Goal: Task Accomplishment & Management: Manage account settings

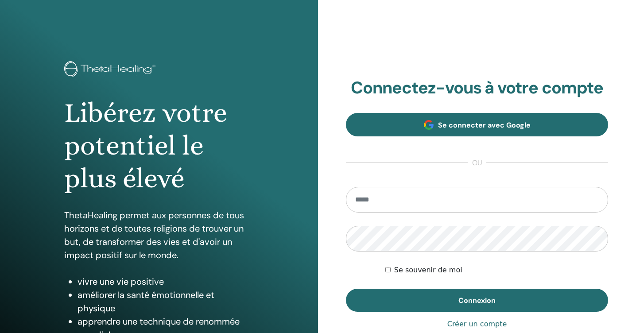
click at [448, 123] on span "Se connecter avec Google" at bounding box center [484, 125] width 93 height 9
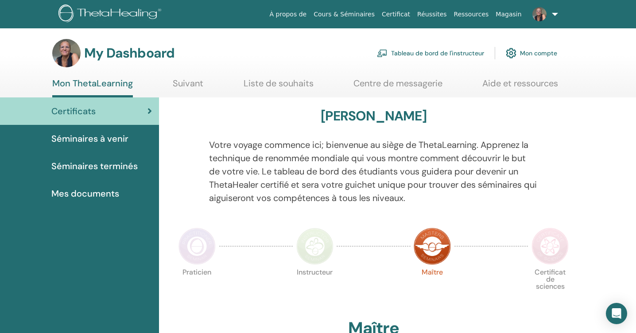
click at [455, 52] on link "Tableau de bord de l'instructeur" at bounding box center [430, 52] width 107 height 19
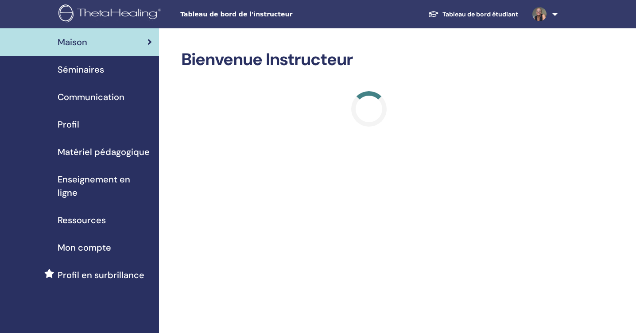
click at [75, 69] on span "Séminaires" at bounding box center [81, 69] width 47 height 13
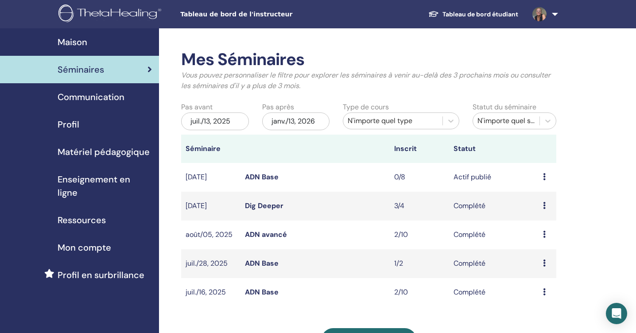
click at [544, 177] on icon at bounding box center [544, 176] width 3 height 7
click at [541, 182] on link "Aperçu" at bounding box center [537, 183] width 24 height 9
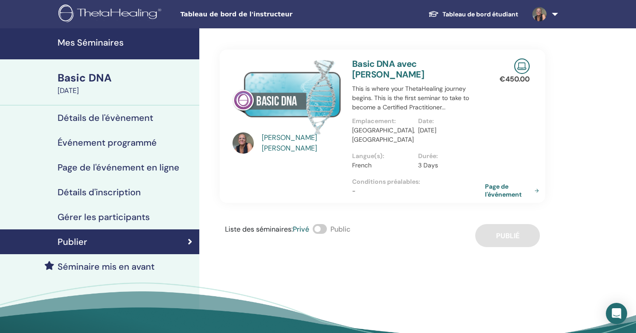
click at [500, 183] on link "Page de l'événement" at bounding box center [514, 191] width 58 height 16
click at [498, 183] on link "Page de l'événement" at bounding box center [514, 191] width 58 height 16
